Goal: Task Accomplishment & Management: Use online tool/utility

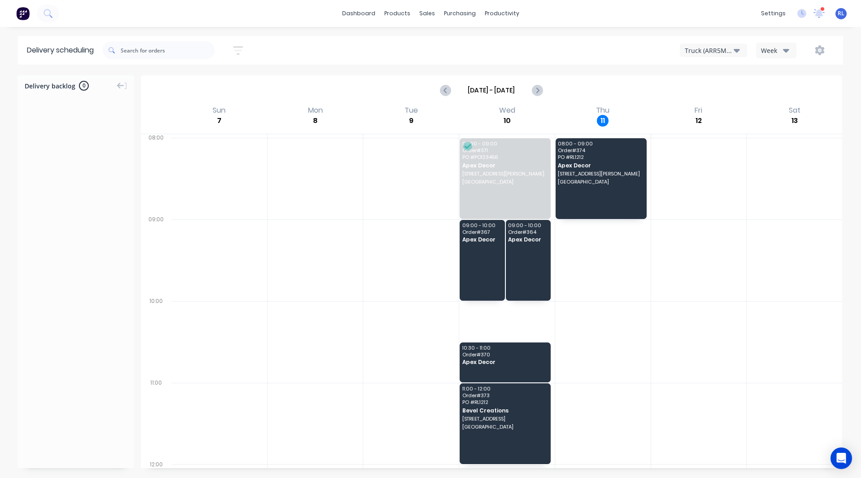
click at [22, 9] on img at bounding box center [22, 13] width 13 height 13
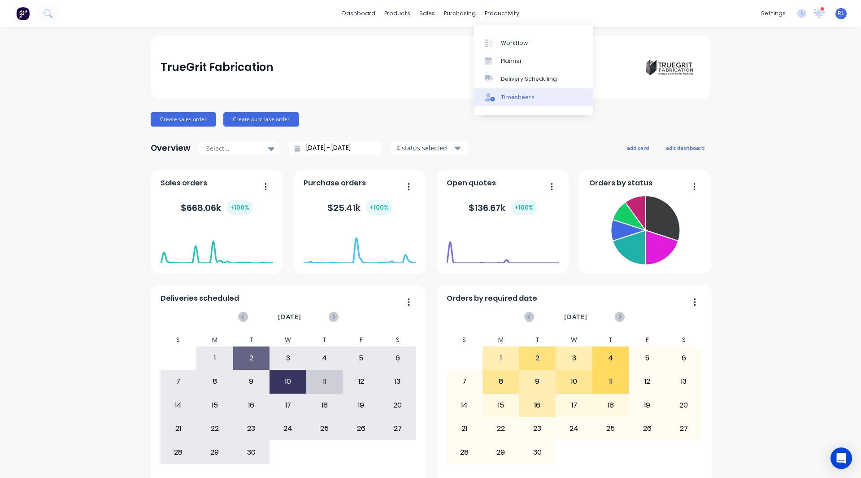
click at [512, 98] on div "Timesheets" at bounding box center [518, 97] width 34 height 8
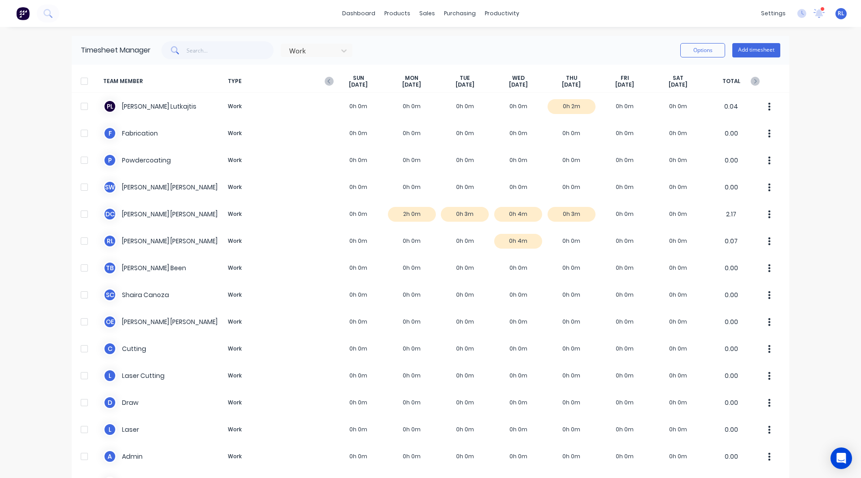
click at [496, 40] on div "Timesheet Manager Work Options Add timesheet" at bounding box center [431, 50] width 718 height 29
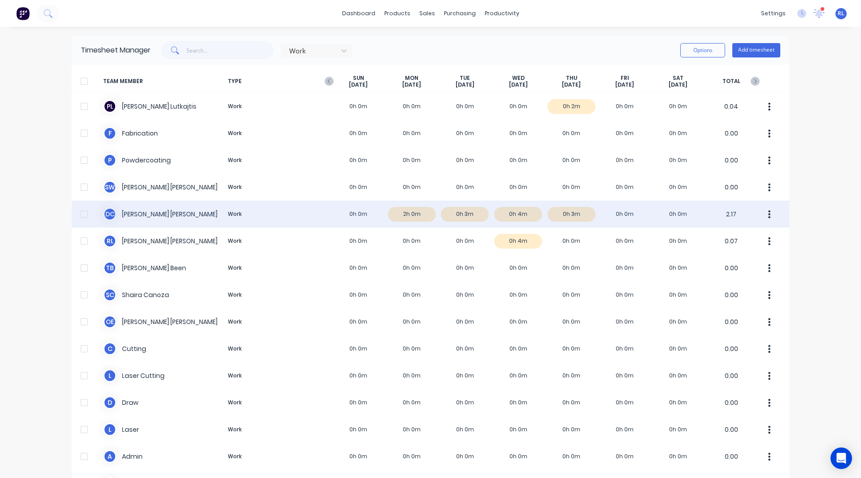
click at [405, 210] on div "D C [PERSON_NAME] Work 0h 0m 2h 0m 0h 3m 0h 4m 0h 3m 0h 0m 0h 0m 2.17" at bounding box center [431, 214] width 718 height 27
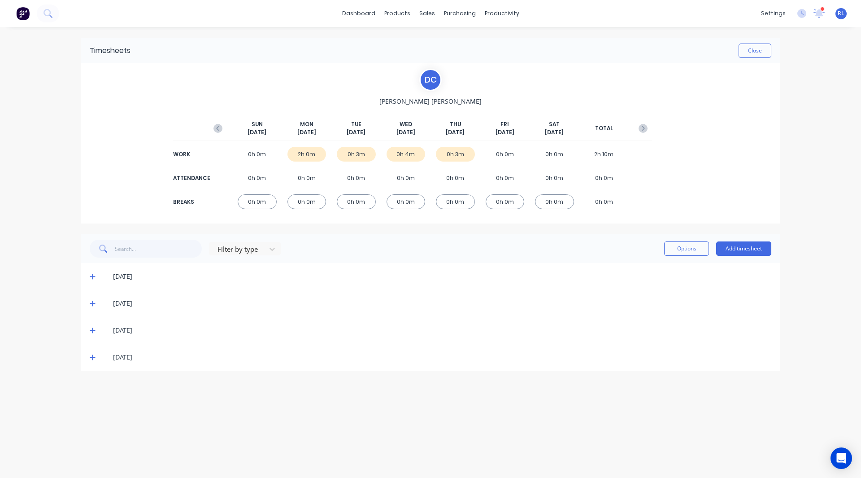
click at [87, 276] on div "[DATE]" at bounding box center [431, 276] width 700 height 27
click at [89, 276] on div "[DATE]" at bounding box center [431, 276] width 700 height 27
click at [92, 277] on icon at bounding box center [92, 276] width 5 height 5
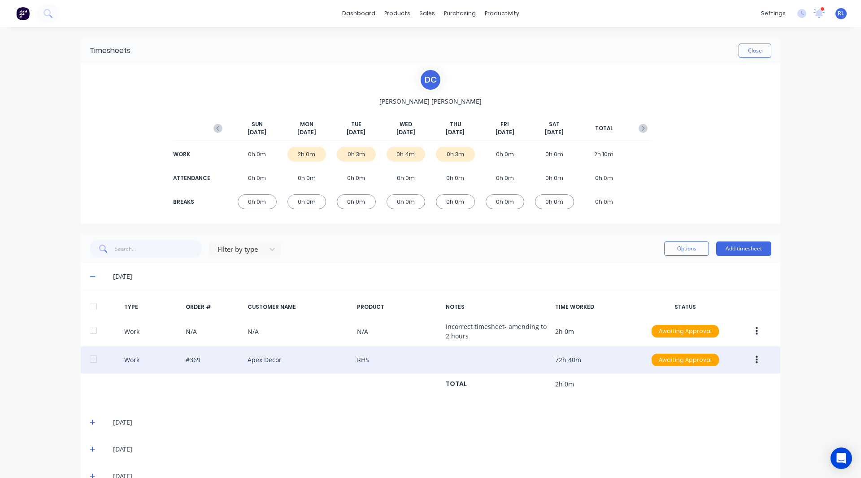
scroll to position [23, 0]
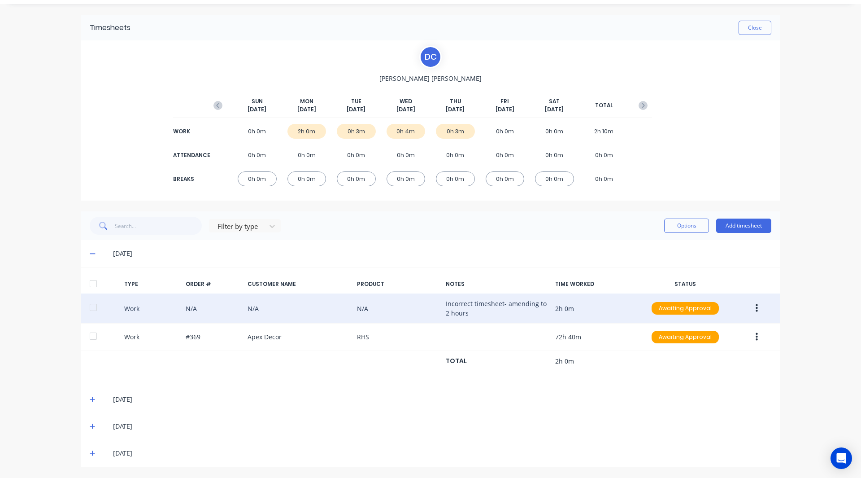
click at [756, 309] on icon "button" at bounding box center [757, 308] width 2 height 8
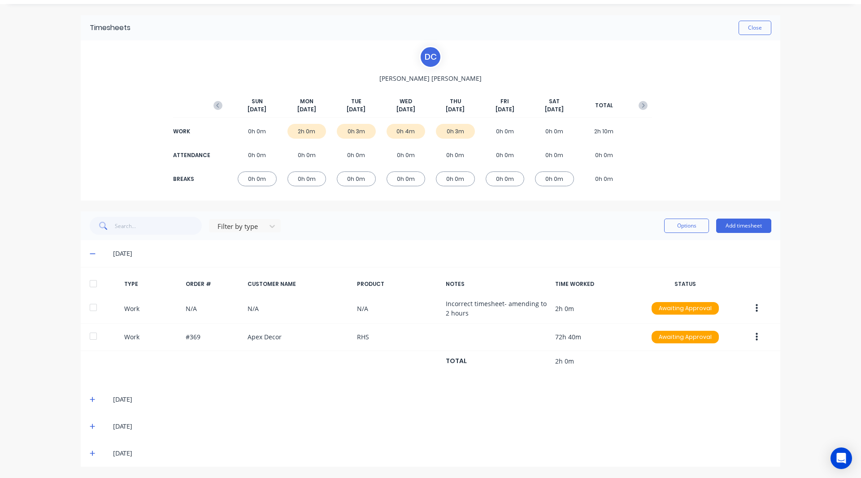
click at [671, 33] on div "Close" at bounding box center [451, 28] width 641 height 14
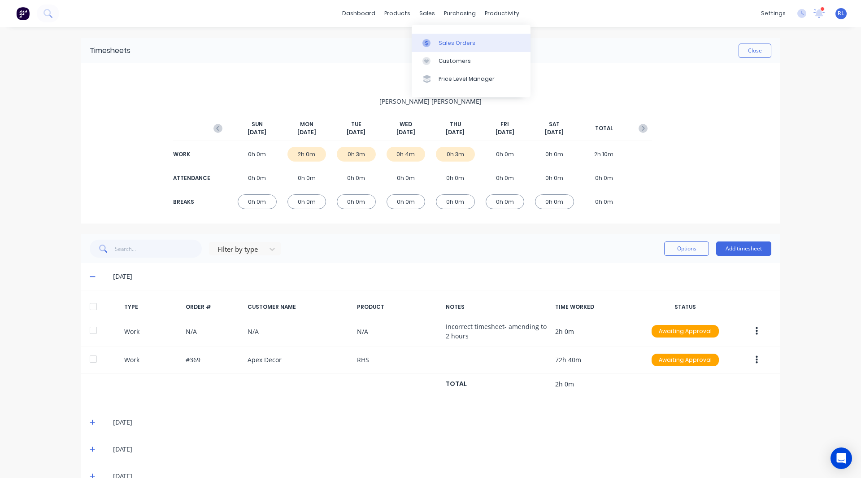
click at [439, 35] on link "Sales Orders" at bounding box center [471, 43] width 119 height 18
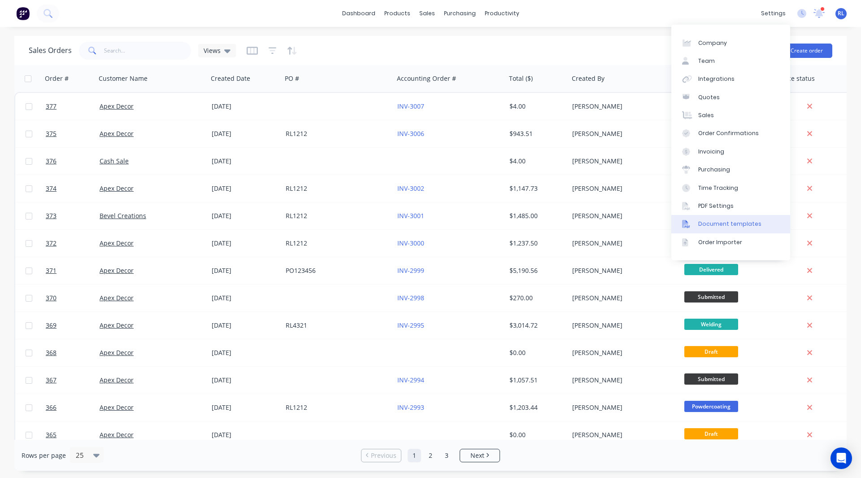
click at [730, 225] on div "Document templates" at bounding box center [730, 224] width 63 height 8
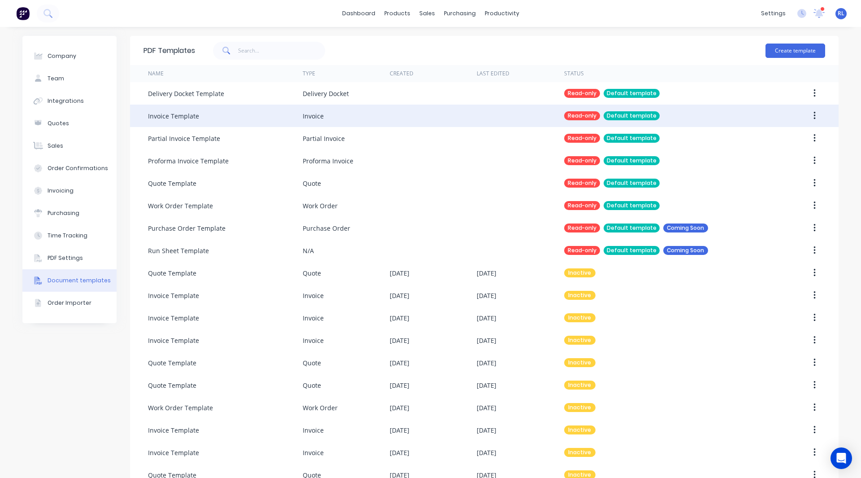
click at [198, 116] on div "Invoice Template" at bounding box center [225, 116] width 155 height 22
click at [616, 113] on div "Default template" at bounding box center [632, 115] width 56 height 9
click at [609, 118] on div "Default template" at bounding box center [632, 115] width 56 height 9
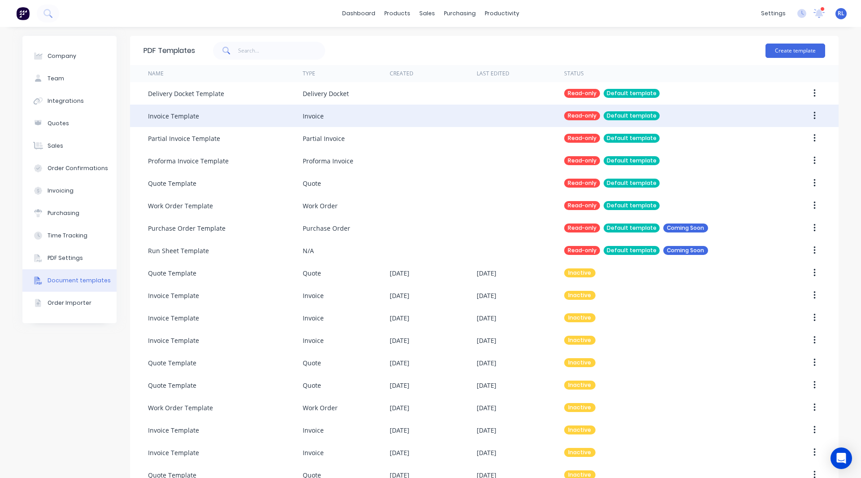
click at [805, 115] on button "button" at bounding box center [814, 116] width 21 height 16
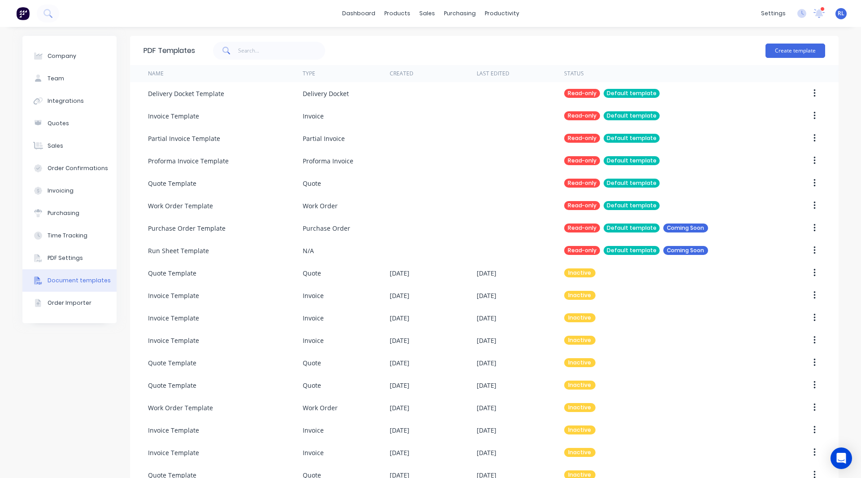
click at [846, 104] on div "Company Team Integrations Quotes Sales Order Confirmations Invoicing Purchasing…" at bounding box center [430, 263] width 861 height 472
click at [50, 368] on div "Company Team Integrations Quotes Sales Order Confirmations Invoicing Purchasing…" at bounding box center [69, 263] width 94 height 454
click at [448, 44] on div "Sales Orders" at bounding box center [457, 43] width 37 height 8
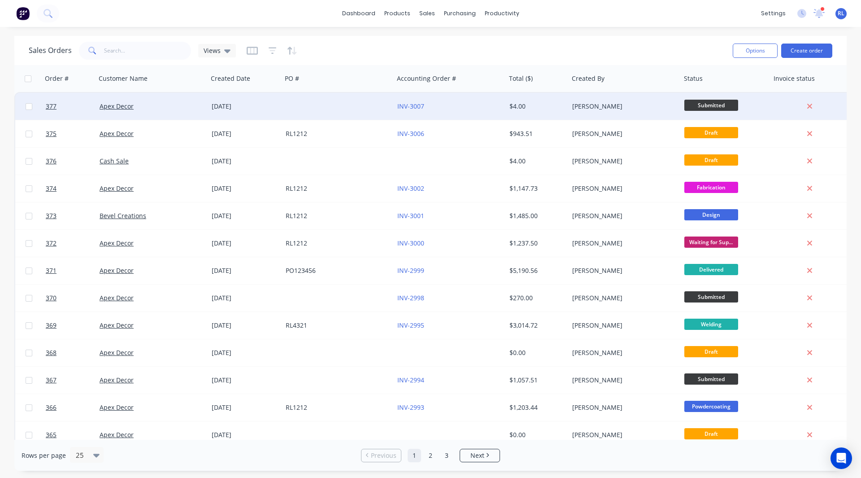
click at [167, 100] on div "Apex Decor" at bounding box center [152, 106] width 112 height 27
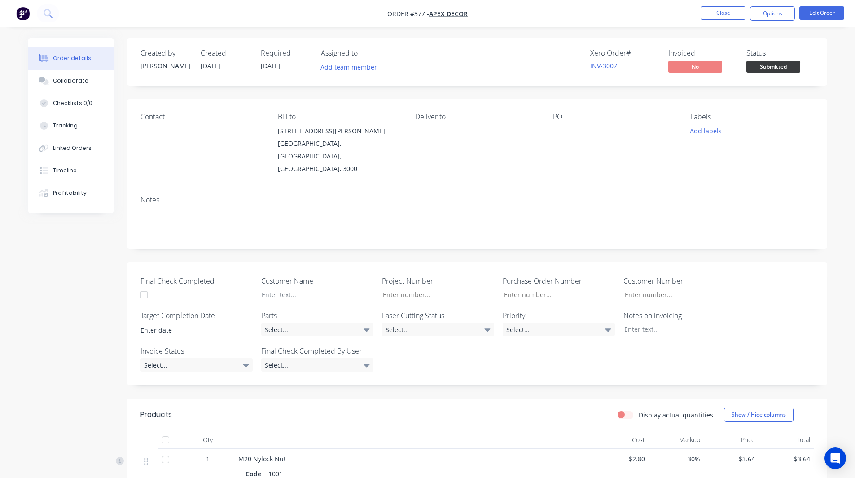
click at [24, 10] on img "button" at bounding box center [22, 13] width 13 height 13
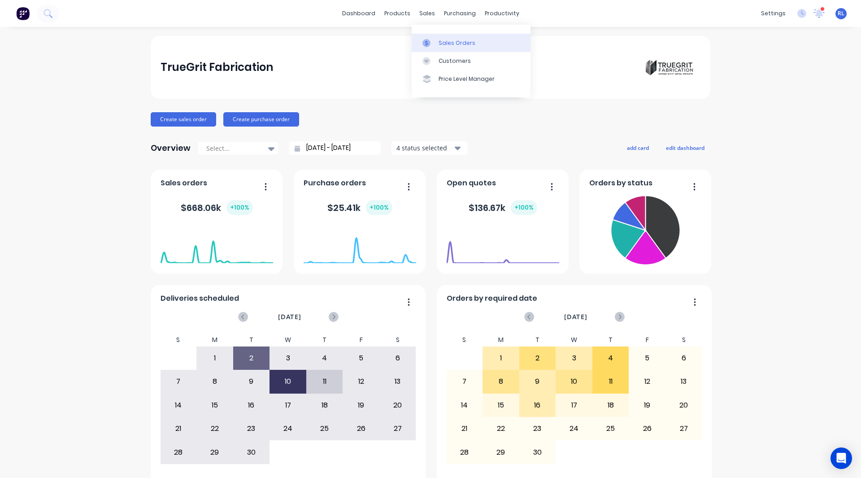
click at [451, 37] on link "Sales Orders" at bounding box center [471, 43] width 119 height 18
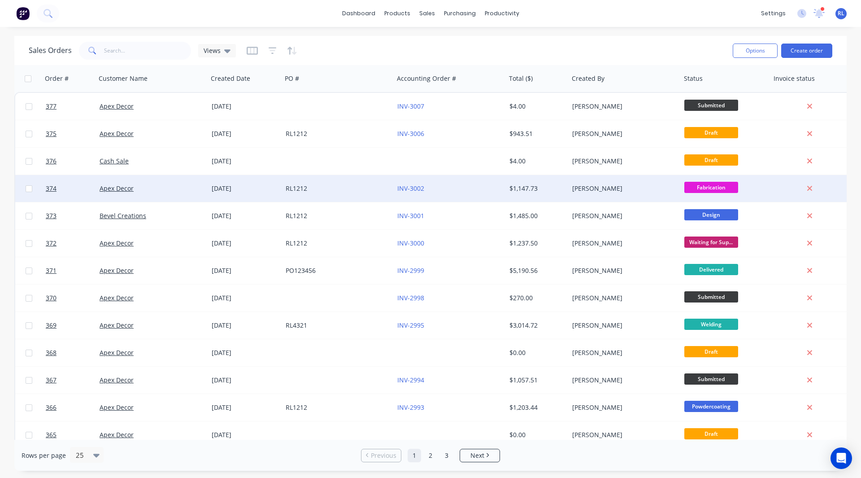
click at [160, 180] on div "Apex Decor" at bounding box center [152, 188] width 112 height 27
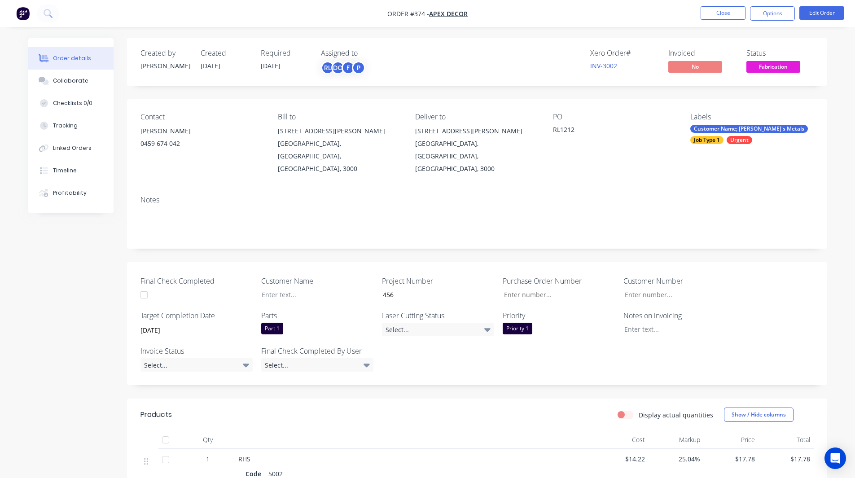
click at [770, 5] on nav "Order #374 - Apex Decor Close Options Edit Order" at bounding box center [427, 13] width 855 height 27
click at [769, 11] on button "Options" at bounding box center [772, 13] width 45 height 14
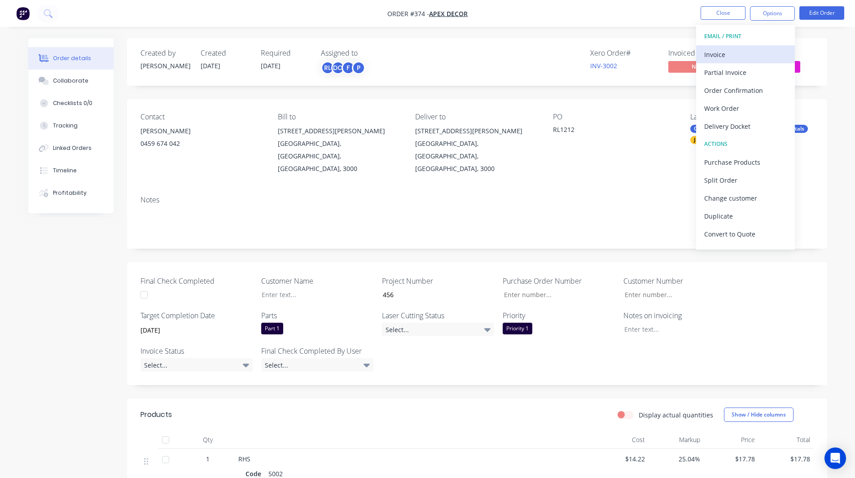
click at [736, 53] on div "Invoice" at bounding box center [745, 54] width 83 height 13
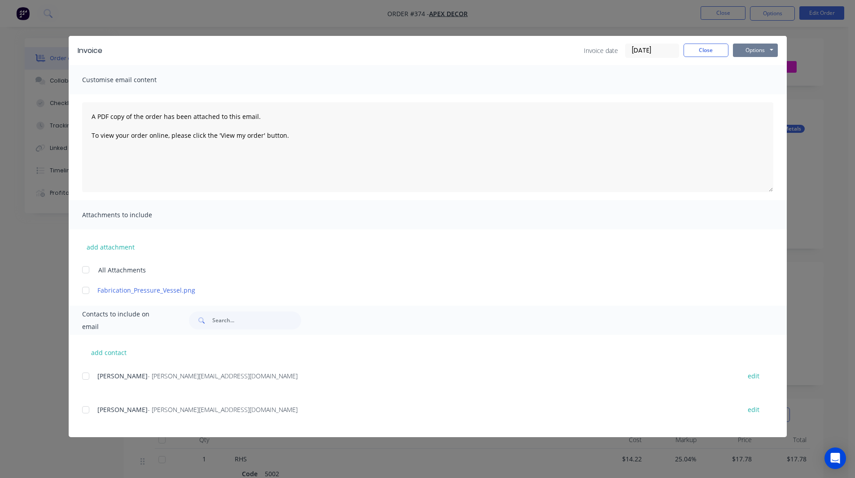
click at [746, 54] on button "Options" at bounding box center [755, 50] width 45 height 13
click at [749, 63] on button "Preview" at bounding box center [761, 66] width 57 height 15
